Goal: Transaction & Acquisition: Purchase product/service

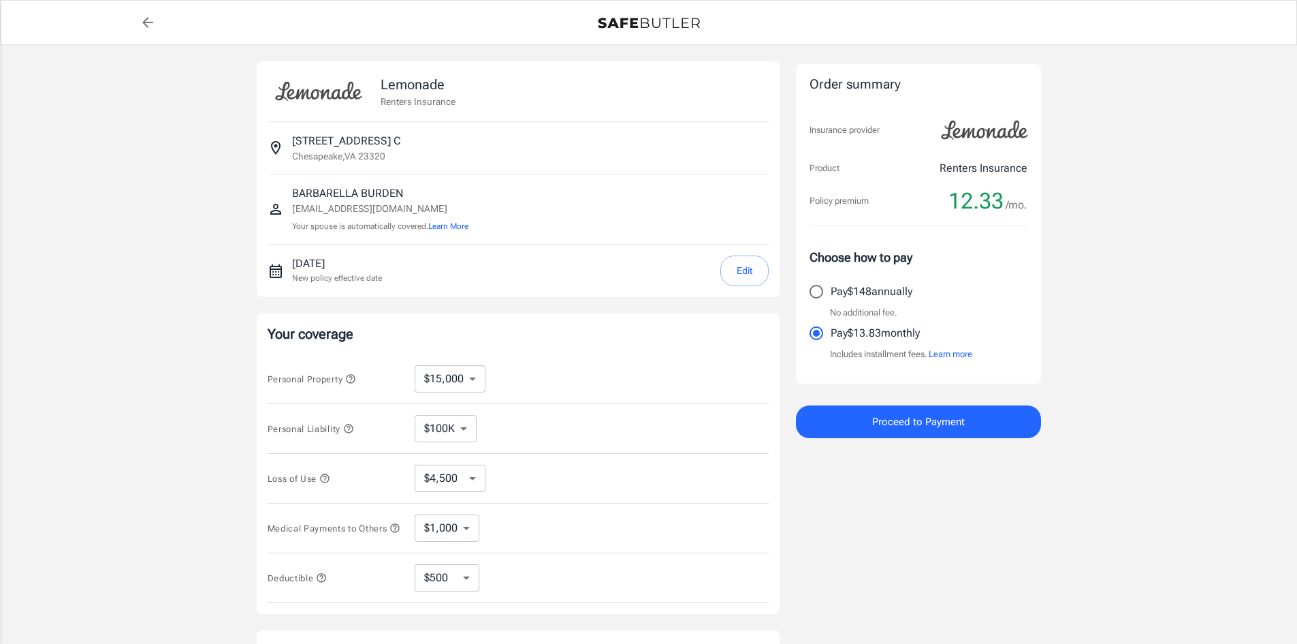
select select "15000"
select select "500"
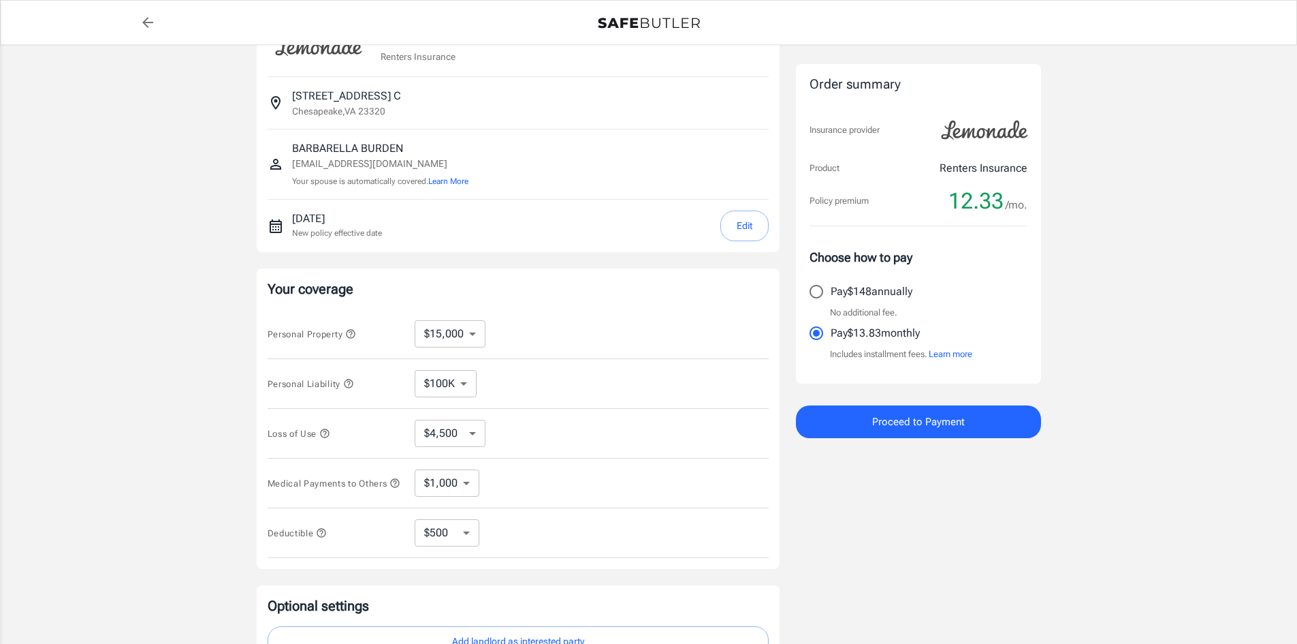
scroll to position [68, 0]
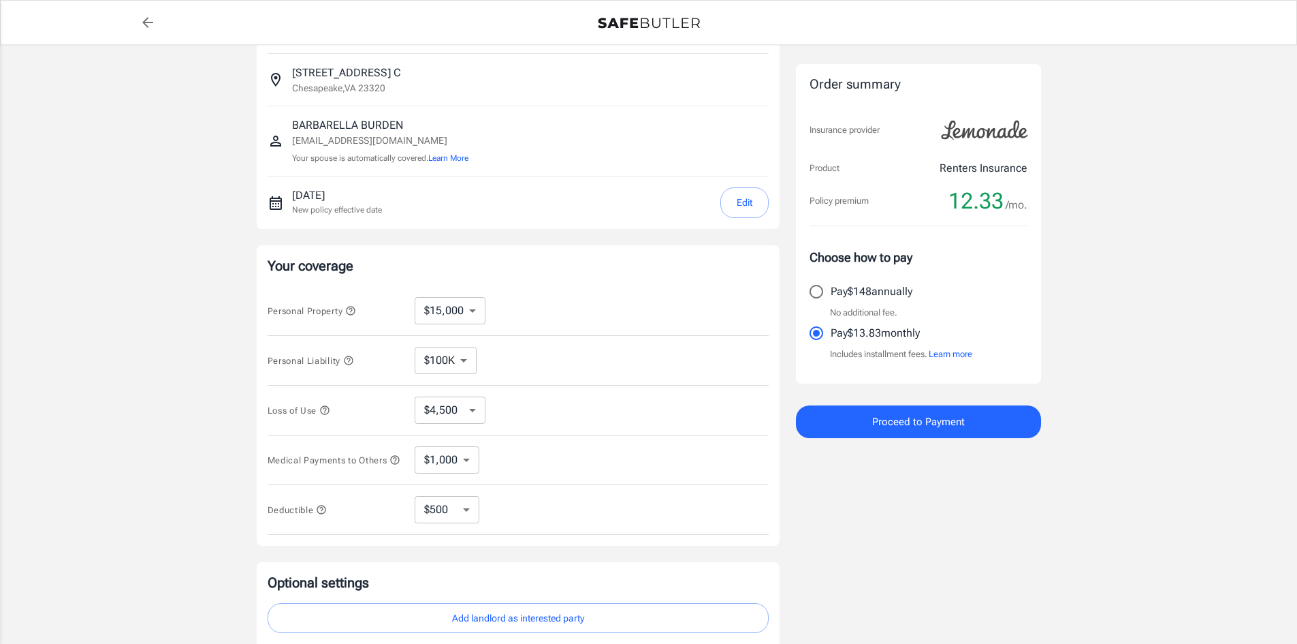
click at [474, 310] on select "$10,000 $15,000 $20,000 $25,000 $30,000 $40,000 $50,000 $100K $150K $200K $250K" at bounding box center [450, 310] width 71 height 27
click at [353, 313] on icon "button" at bounding box center [350, 310] width 11 height 11
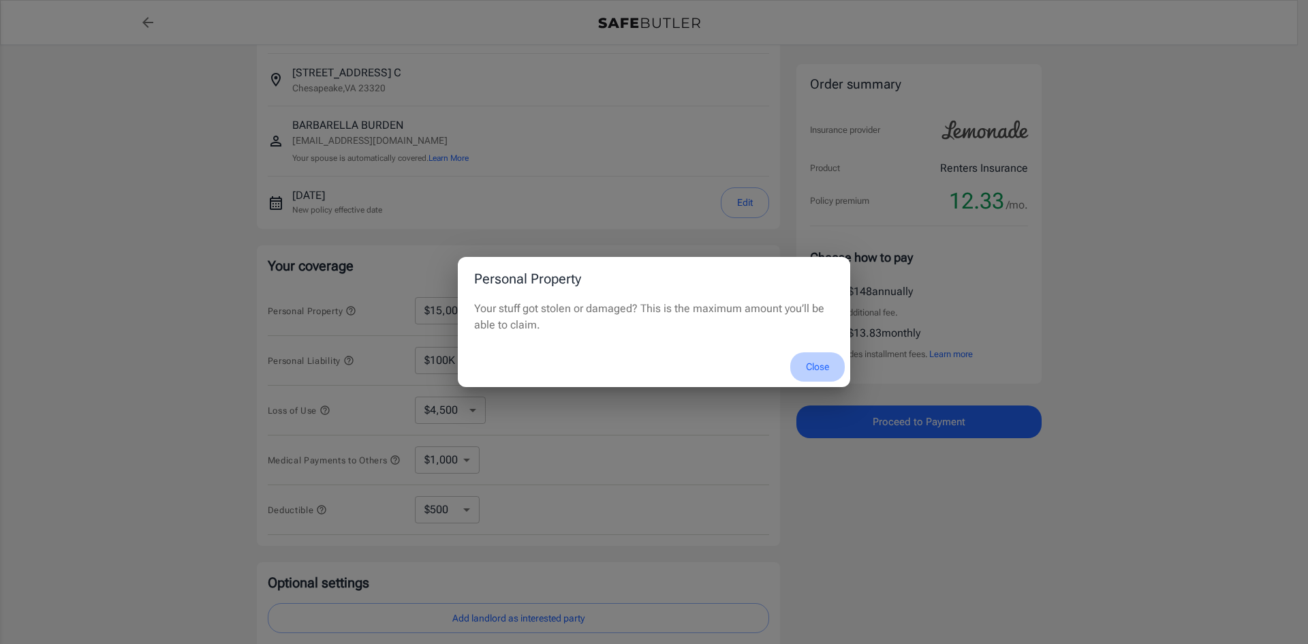
click at [811, 364] on button "Close" at bounding box center [817, 366] width 54 height 29
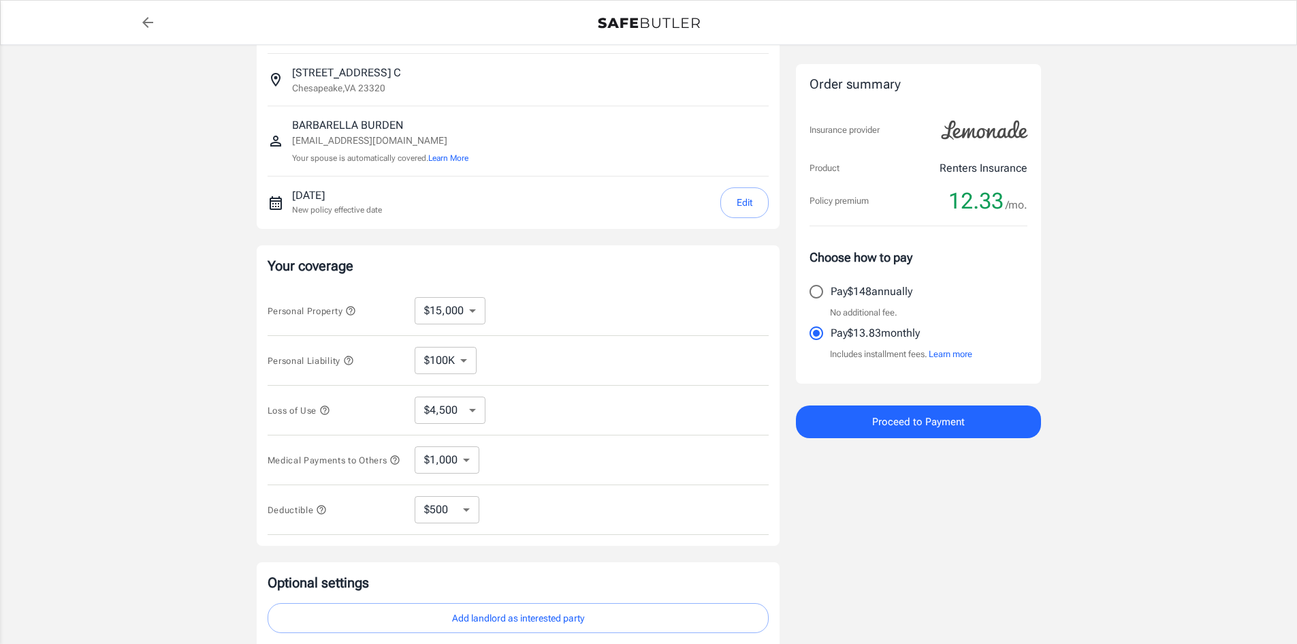
click at [353, 358] on icon "button" at bounding box center [348, 360] width 9 height 9
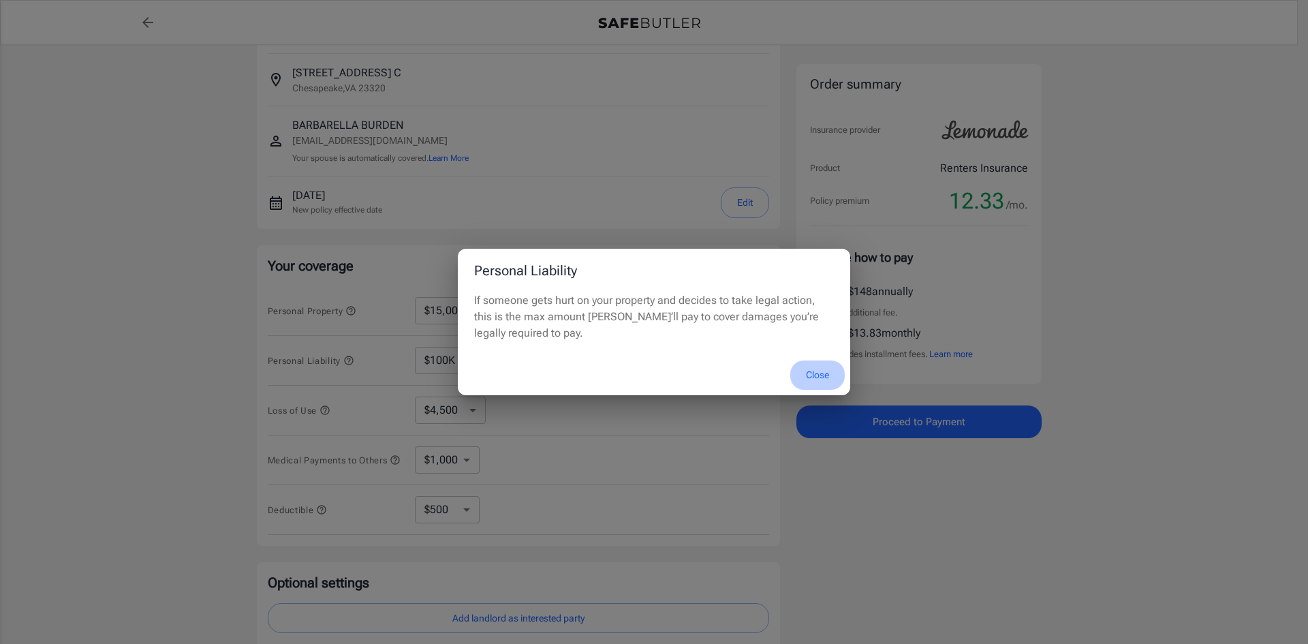
click at [810, 373] on button "Close" at bounding box center [817, 374] width 54 height 29
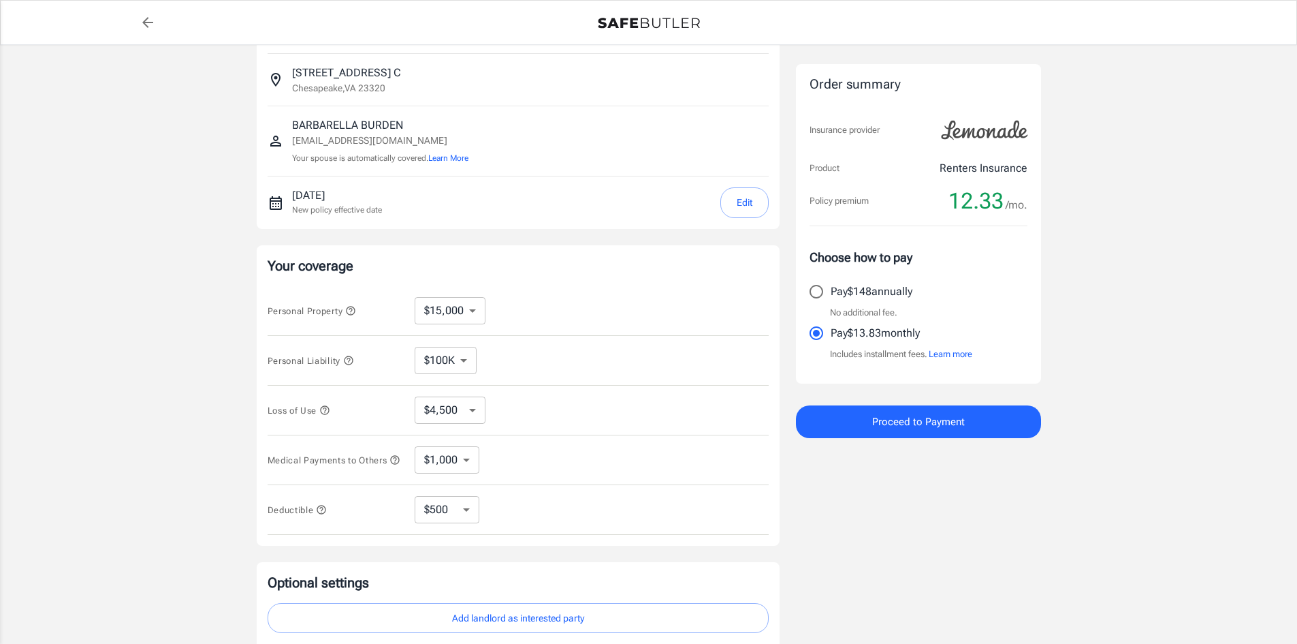
click at [465, 361] on select "$100K $200K $300K $400K $500K" at bounding box center [446, 360] width 62 height 27
select select "200000"
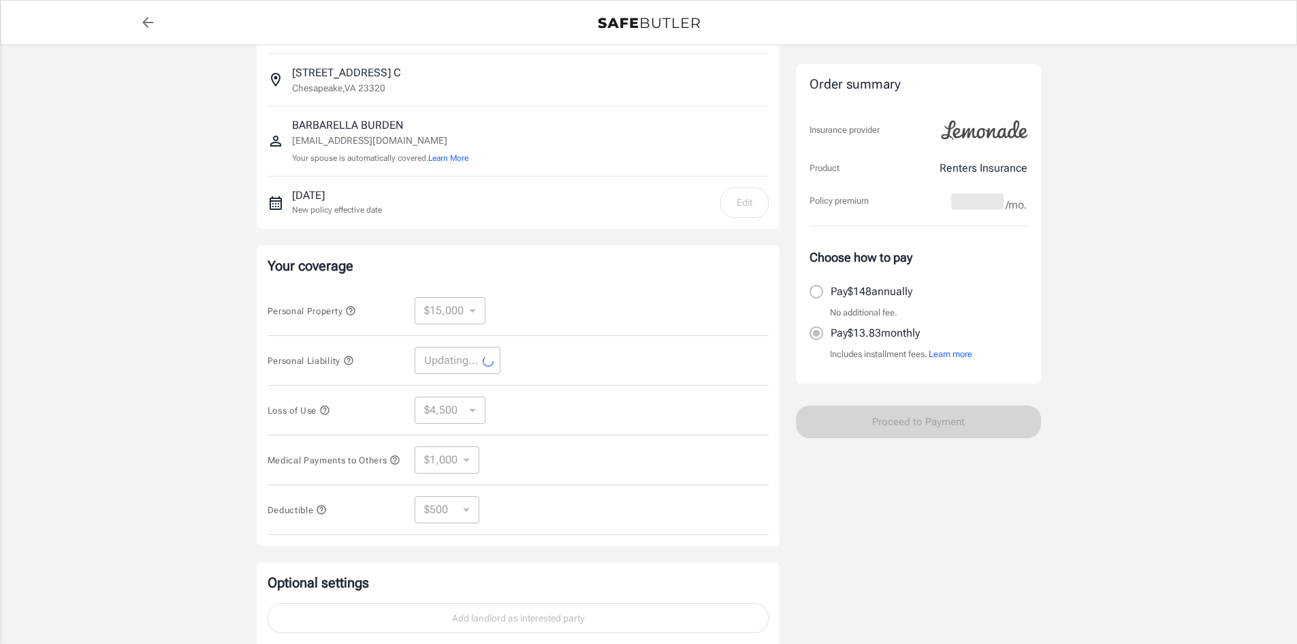
select select "200000"
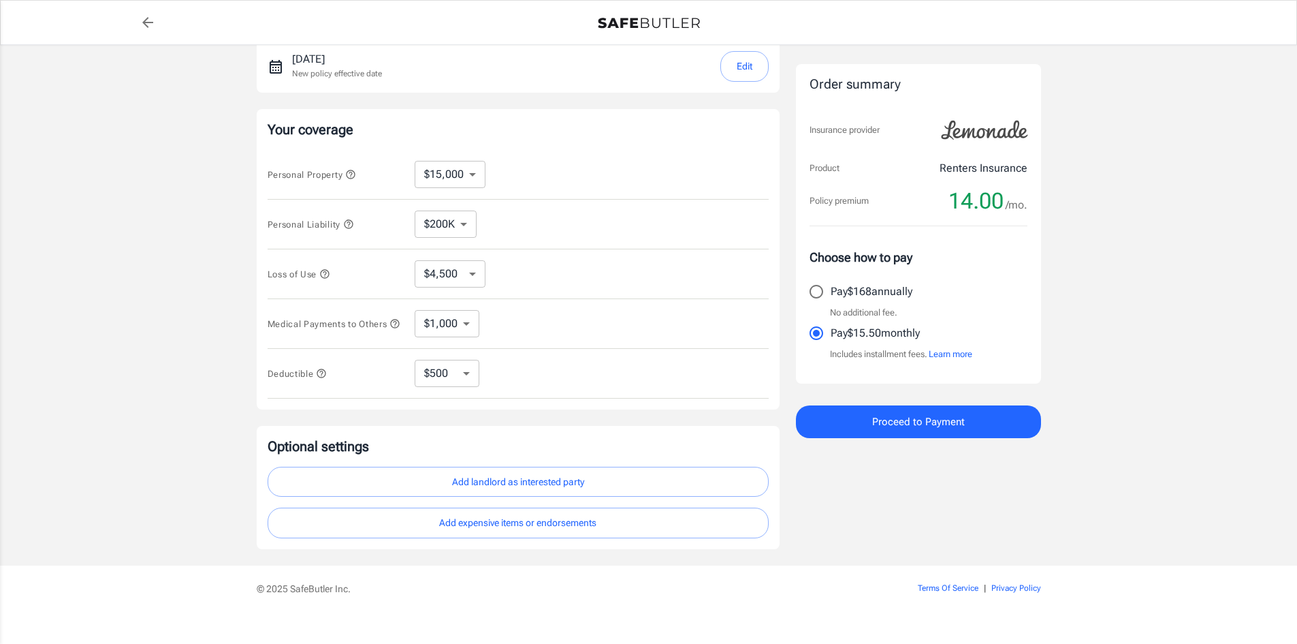
scroll to position [227, 0]
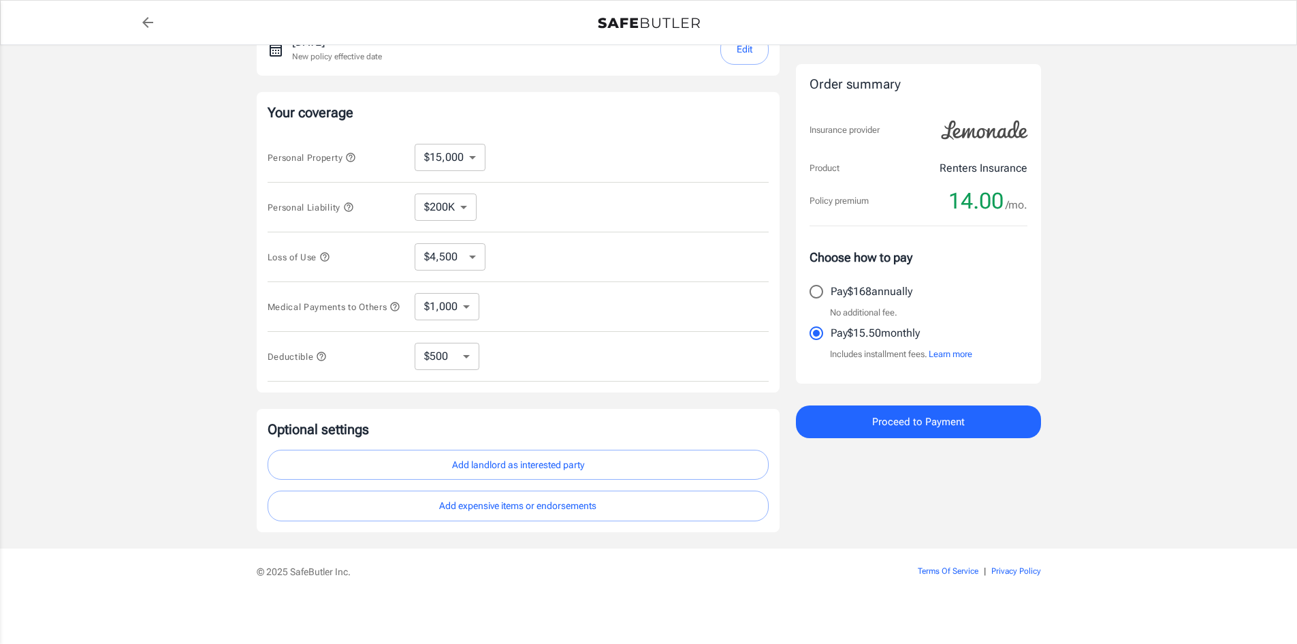
click at [534, 463] on button "Add landlord as interested party" at bounding box center [518, 465] width 501 height 31
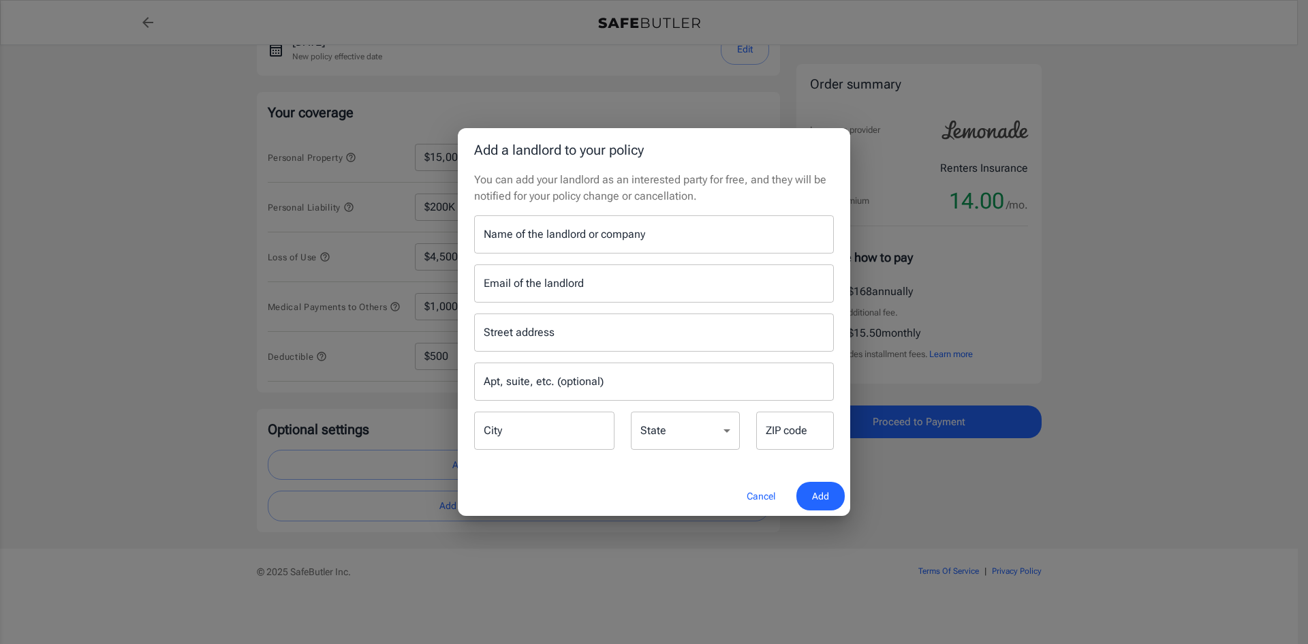
click at [527, 234] on input "Name of the landlord or company" at bounding box center [654, 234] width 360 height 38
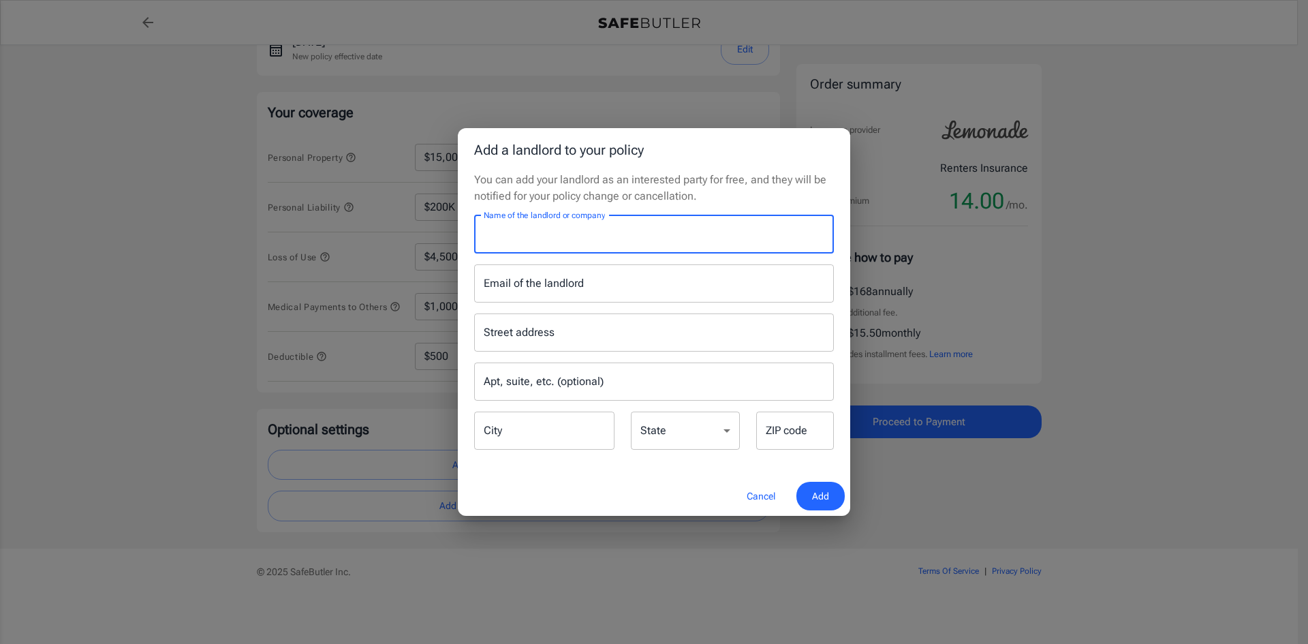
paste input "Trinity-[GEOGRAPHIC_DATA]"
type input "Trinity-[GEOGRAPHIC_DATA]"
click at [563, 334] on input "Street address" at bounding box center [653, 332] width 347 height 26
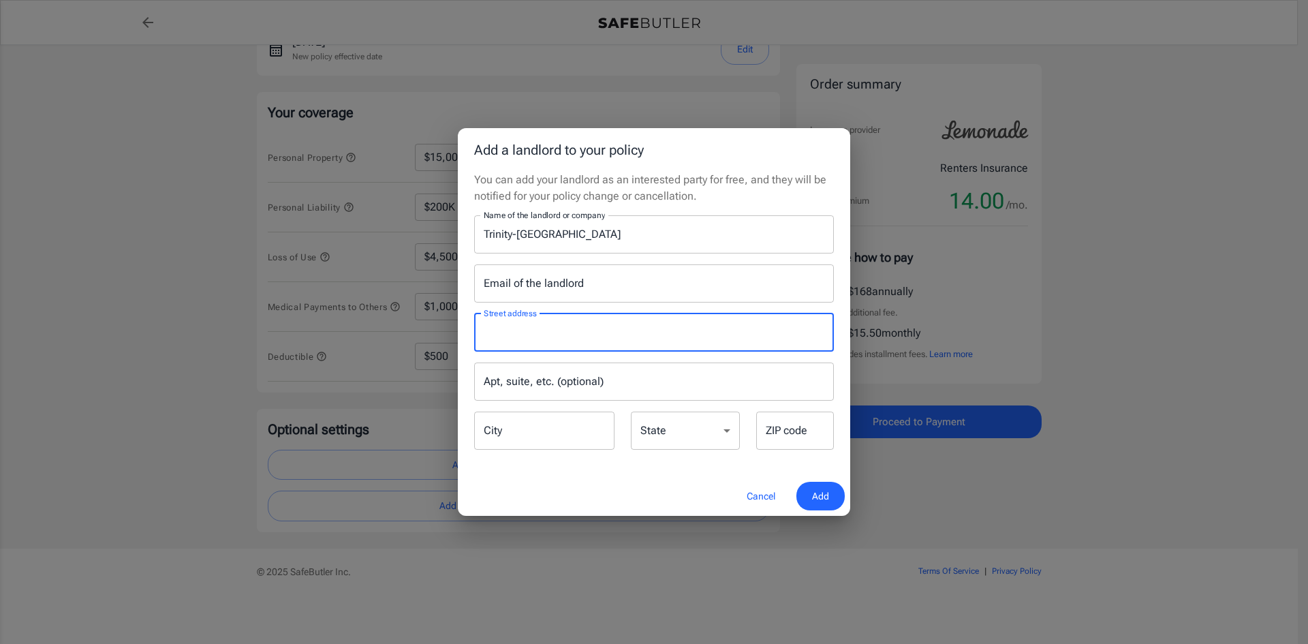
paste input "[STREET_ADDRESS]"
type input "[STREET_ADDRESS]"
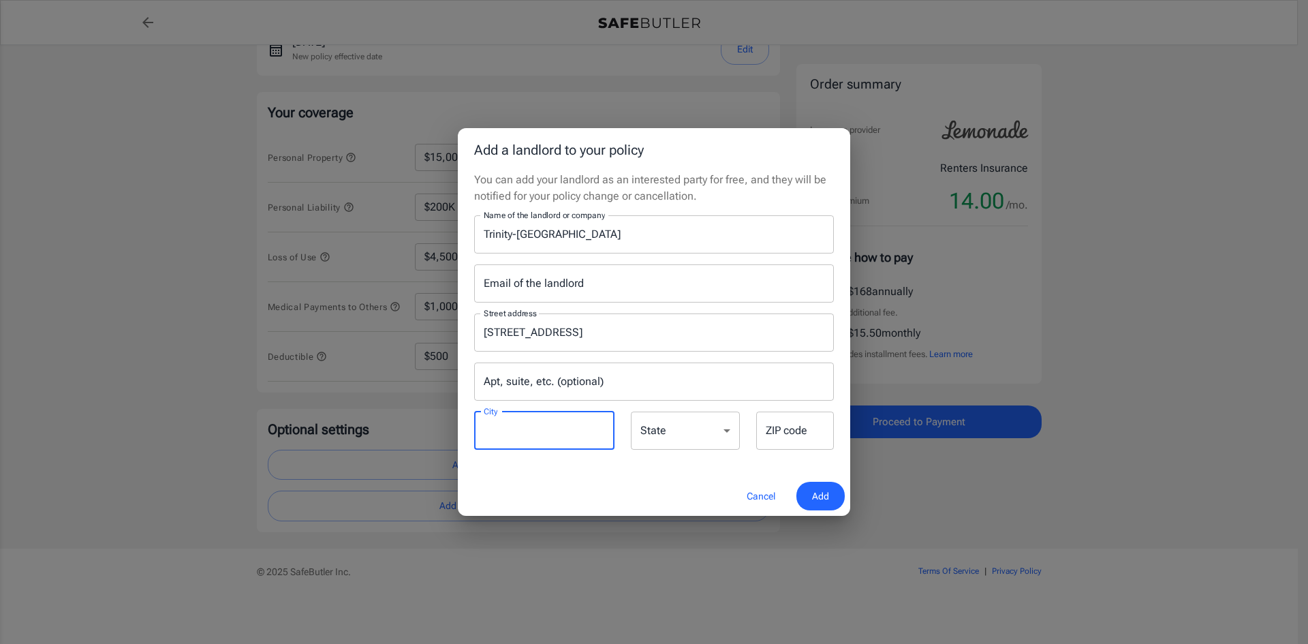
click at [563, 431] on input "City" at bounding box center [544, 430] width 140 height 38
type input "LEHI"
click at [725, 426] on select "[US_STATE] [US_STATE] [US_STATE] [US_STATE] [US_STATE] [US_STATE] [US_STATE] [U…" at bounding box center [685, 430] width 109 height 38
select select "UT"
click at [631, 411] on select "[US_STATE] [US_STATE] [US_STATE] [US_STATE] [US_STATE] [US_STATE] [US_STATE] [U…" at bounding box center [685, 430] width 109 height 38
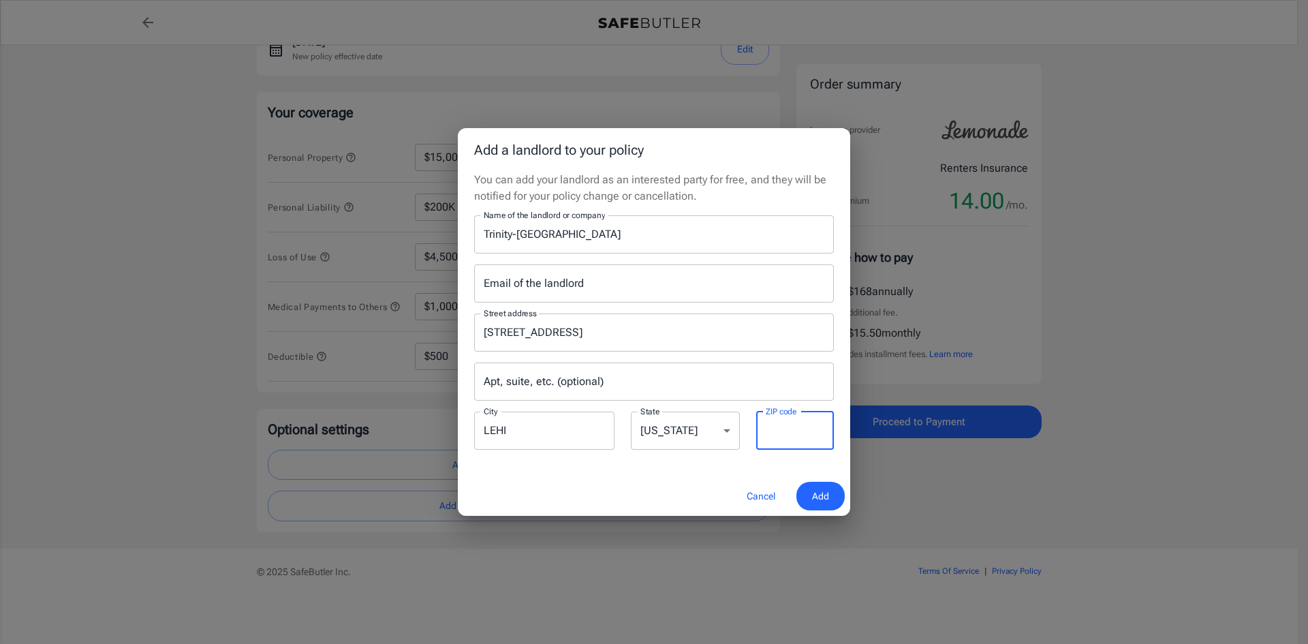
click at [789, 427] on input "ZIP code" at bounding box center [795, 430] width 78 height 38
type input "84043"
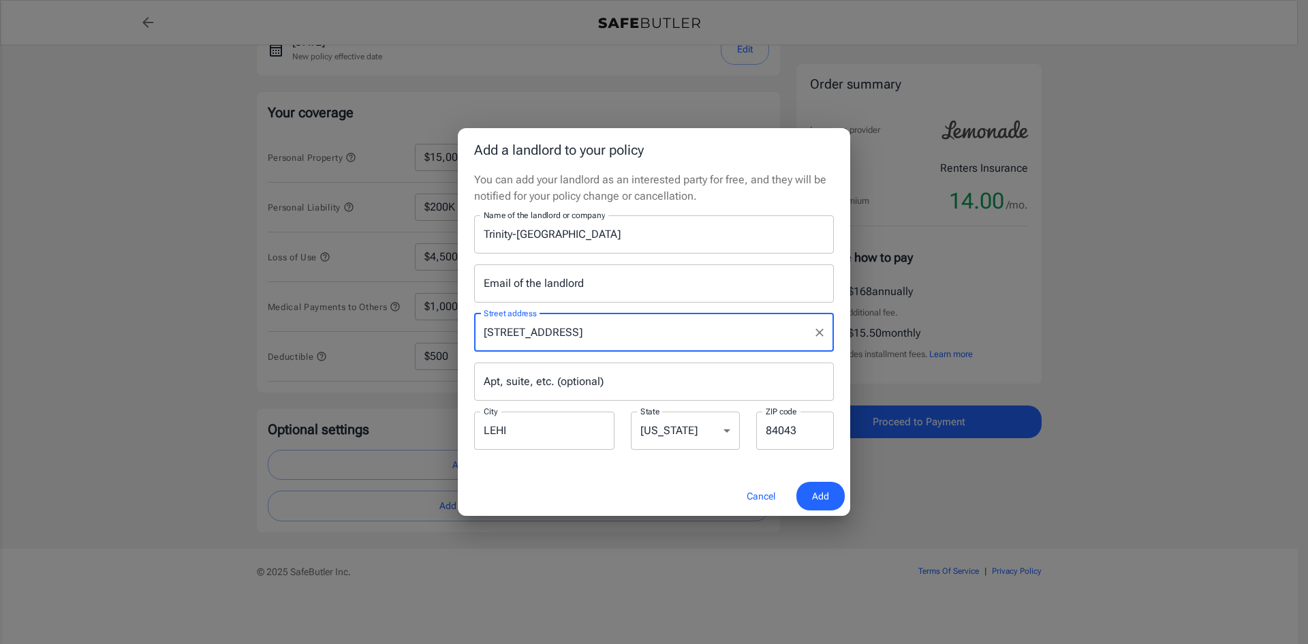
click at [707, 329] on input "[STREET_ADDRESS]" at bounding box center [643, 332] width 327 height 26
type input "[STREET_ADDRESS]"
click at [556, 280] on input "Email of the landlord" at bounding box center [654, 283] width 360 height 38
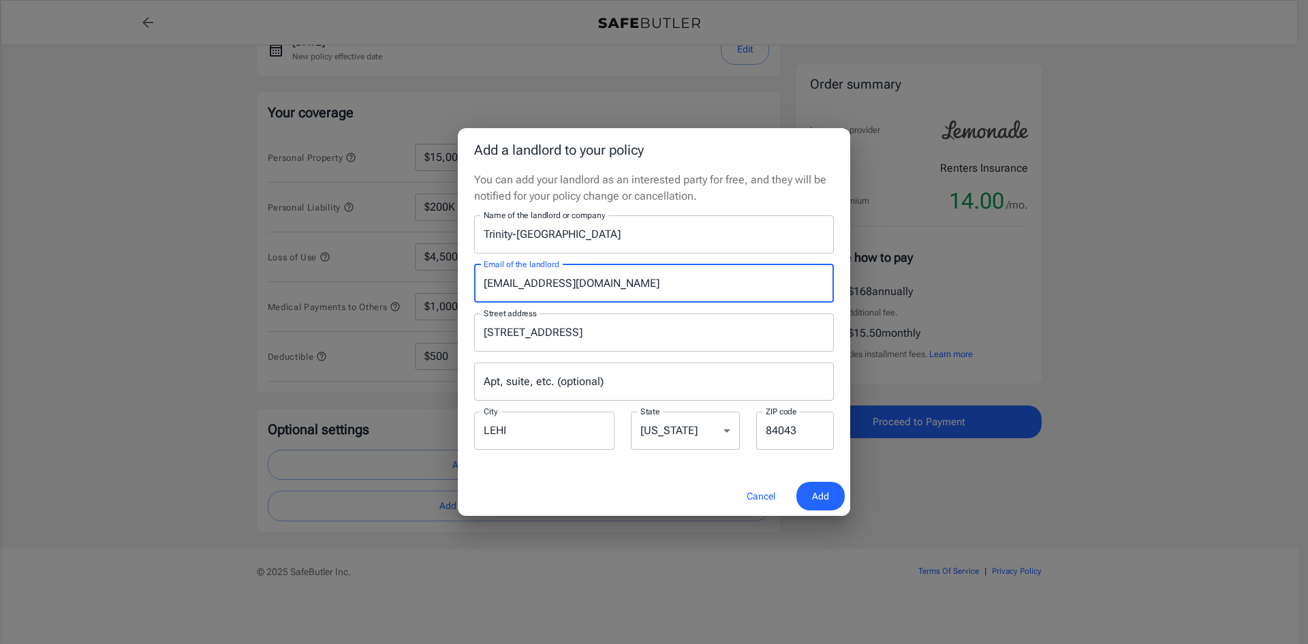
type input "[EMAIL_ADDRESS][DOMAIN_NAME]"
click at [812, 496] on span "Add" at bounding box center [820, 496] width 17 height 17
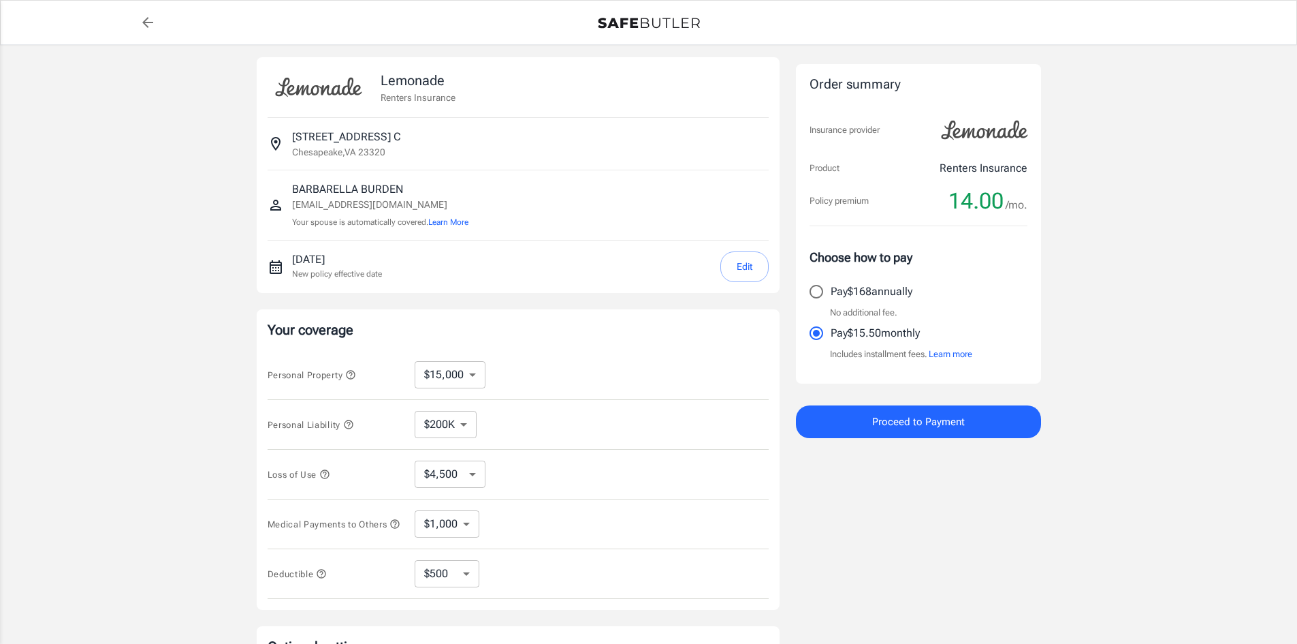
scroll to position [0, 0]
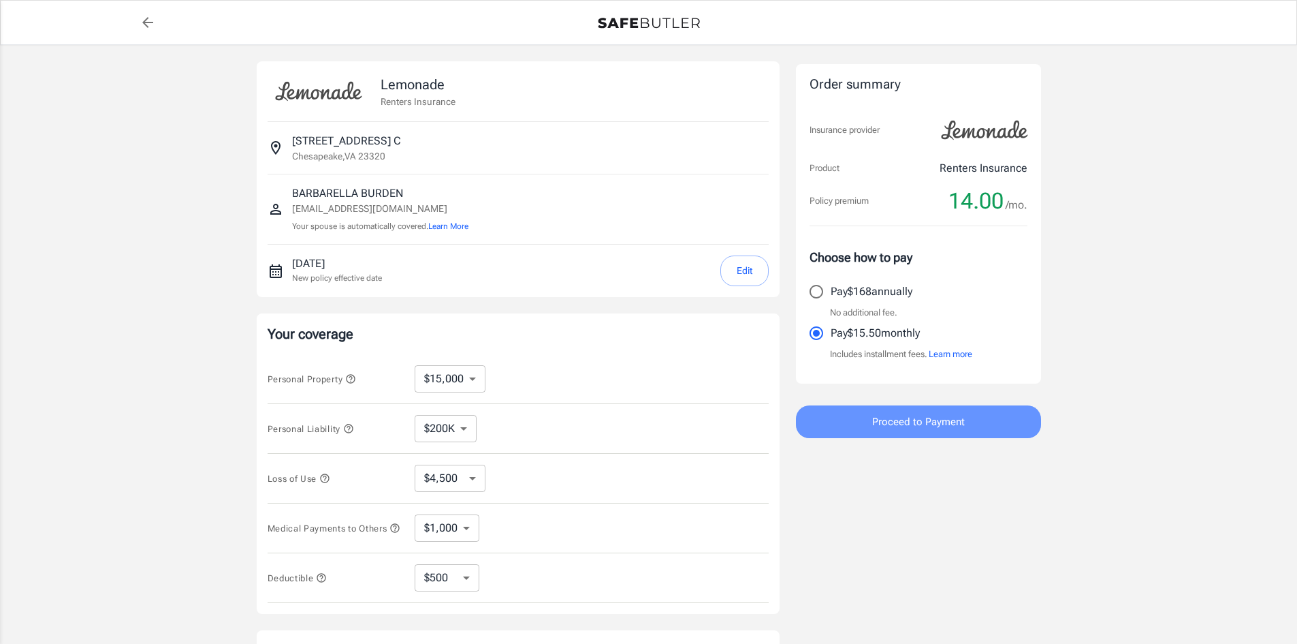
click at [900, 430] on span "Proceed to Payment" at bounding box center [918, 422] width 93 height 18
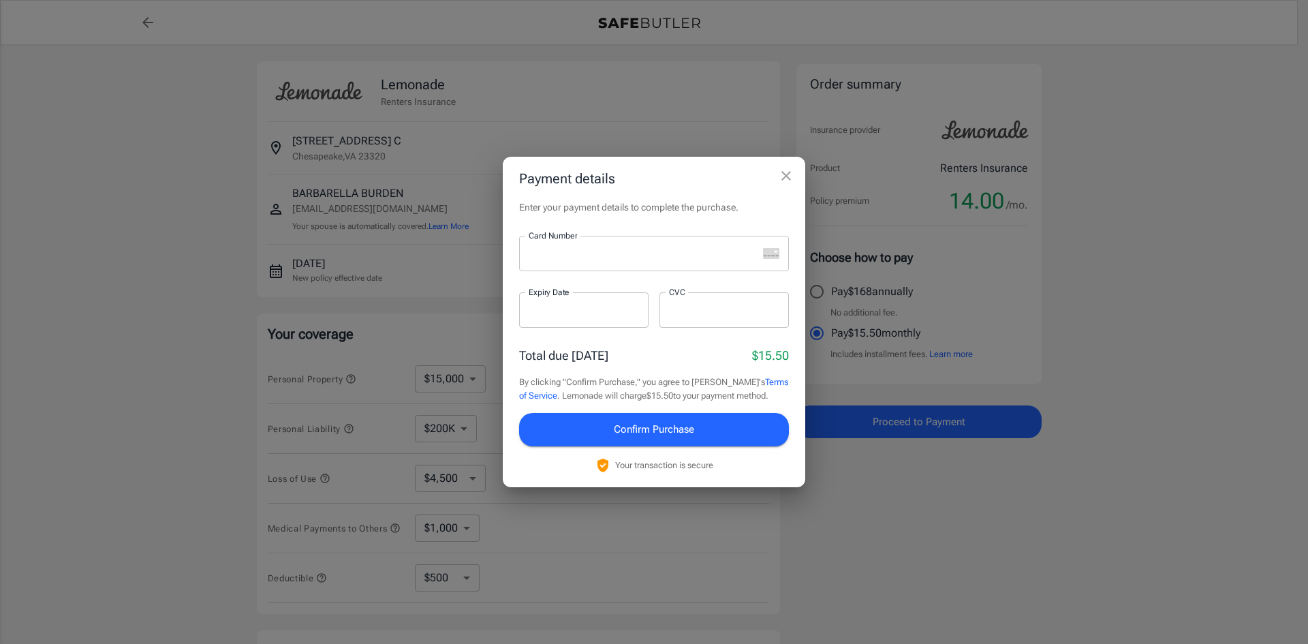
click at [785, 174] on icon "close" at bounding box center [786, 176] width 16 height 16
